Goal: Find specific page/section: Find specific page/section

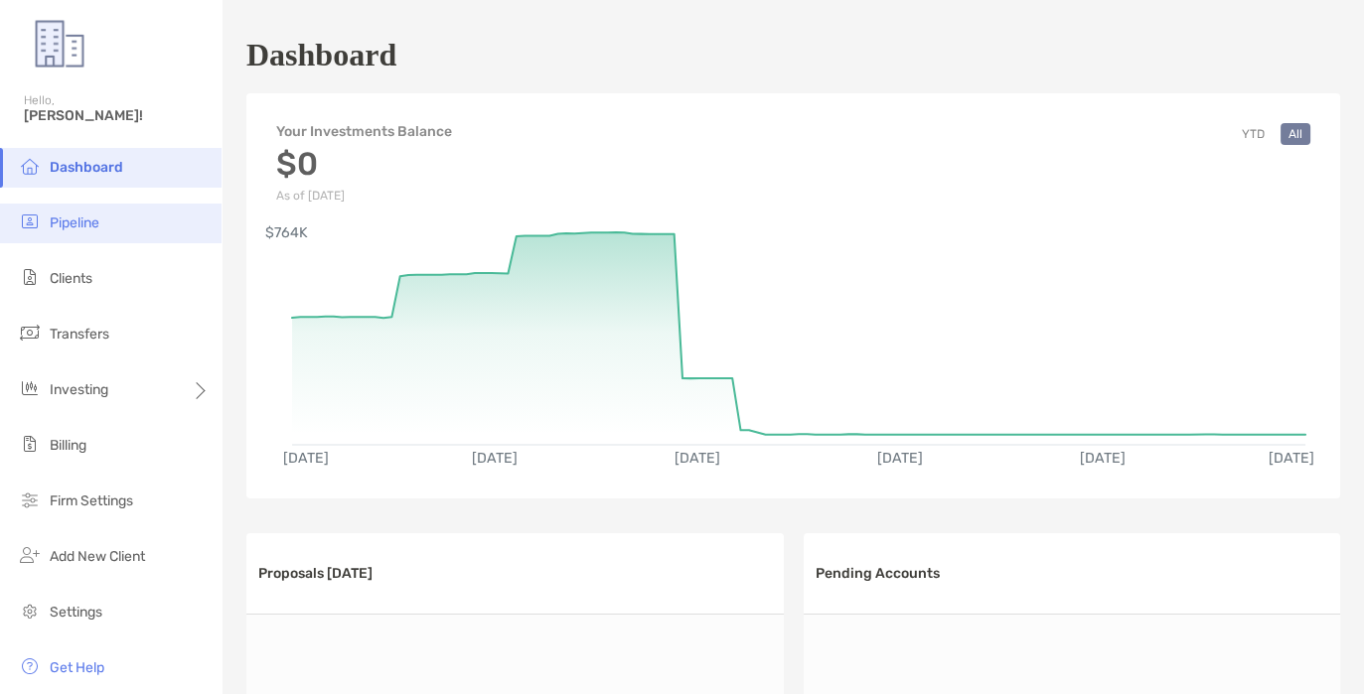
click at [85, 234] on li "Pipeline" at bounding box center [111, 224] width 222 height 40
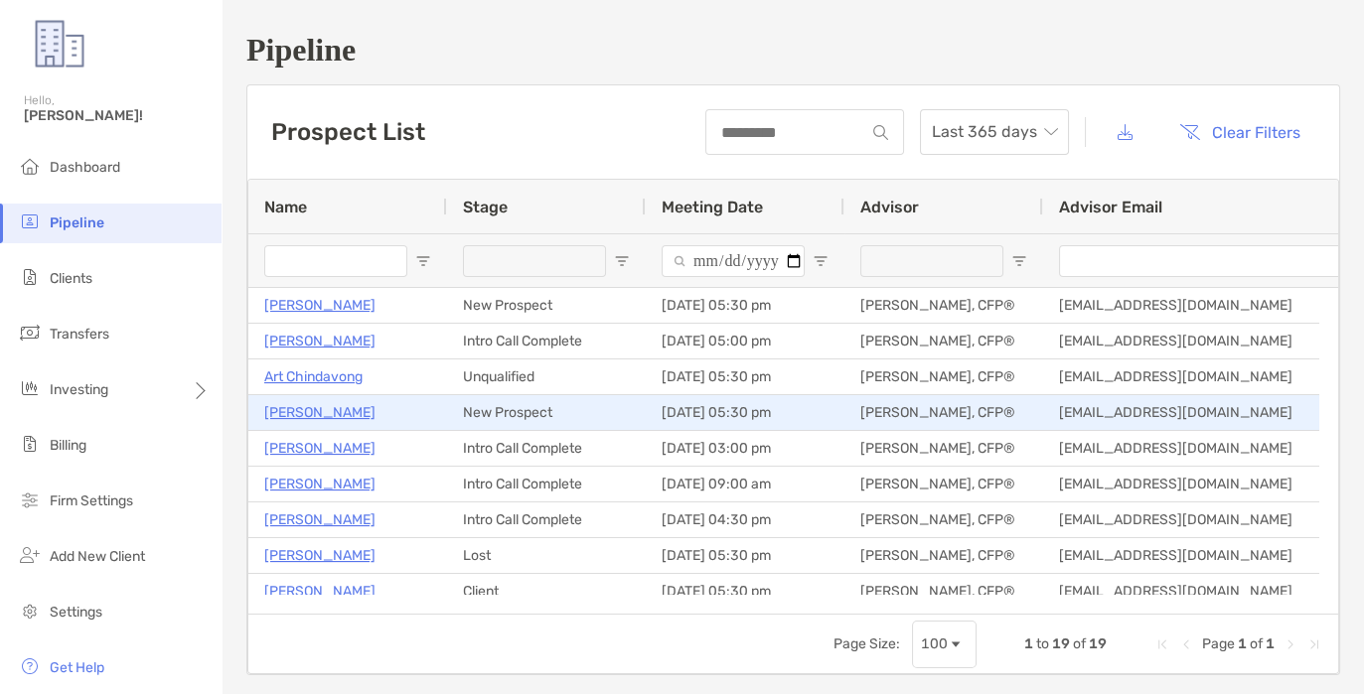
click at [323, 418] on p "[PERSON_NAME]" at bounding box center [319, 412] width 111 height 25
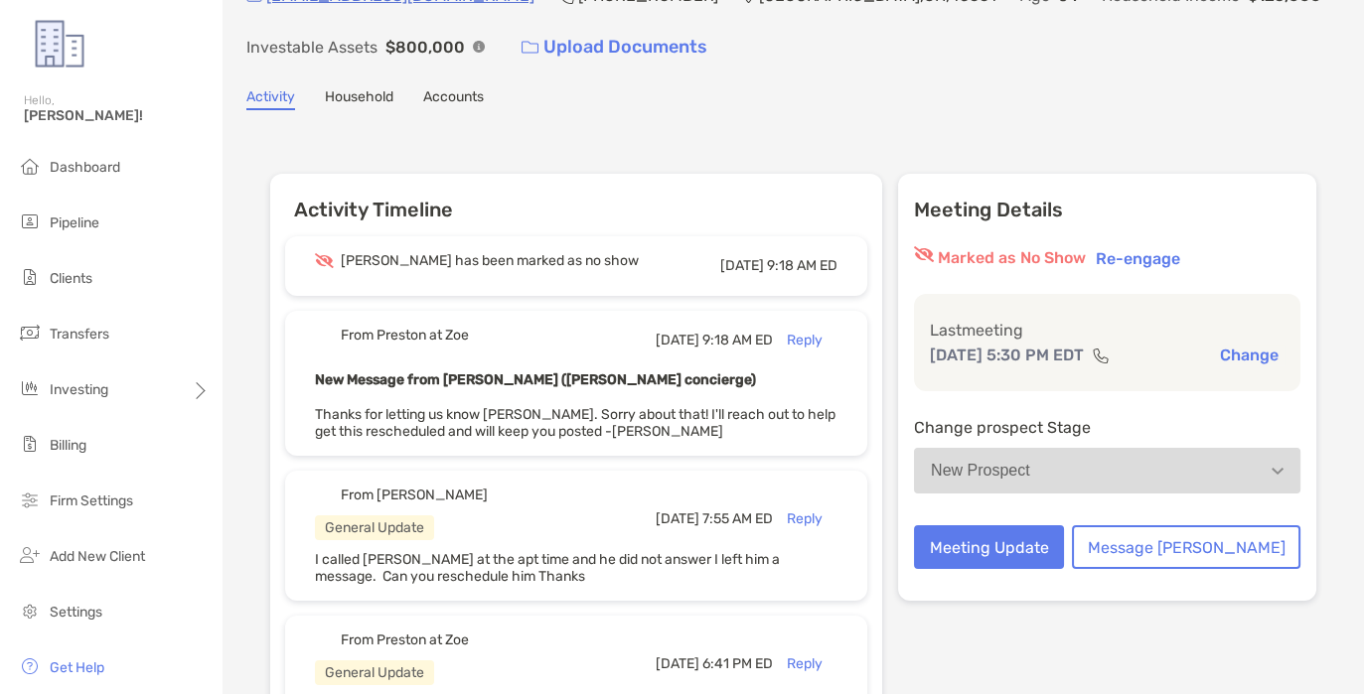
scroll to position [124, 0]
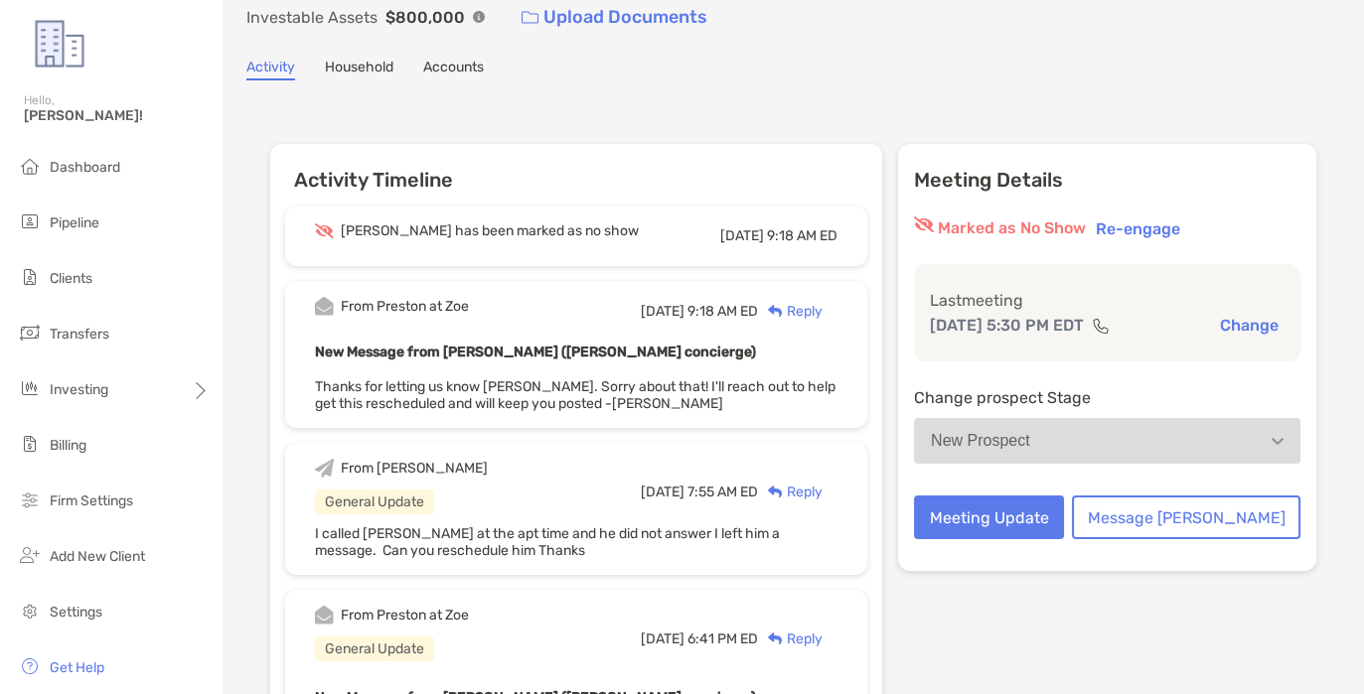
click at [589, 340] on p "New Message from [PERSON_NAME] ([PERSON_NAME] concierge)" at bounding box center [576, 352] width 523 height 25
